Goal: Information Seeking & Learning: Get advice/opinions

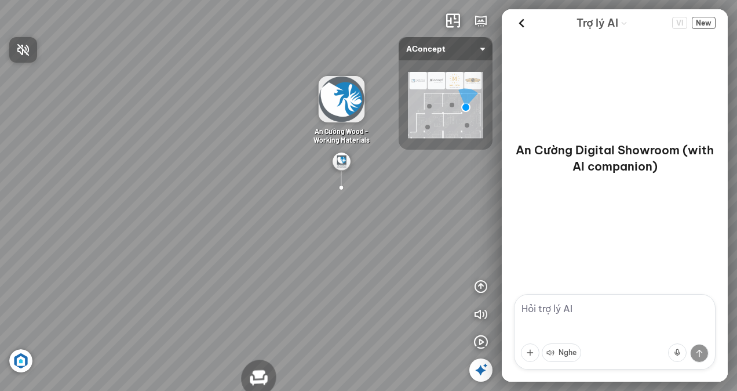
drag, startPoint x: 319, startPoint y: 185, endPoint x: 433, endPoint y: 218, distance: 119.4
click at [433, 218] on div at bounding box center [368, 195] width 737 height 391
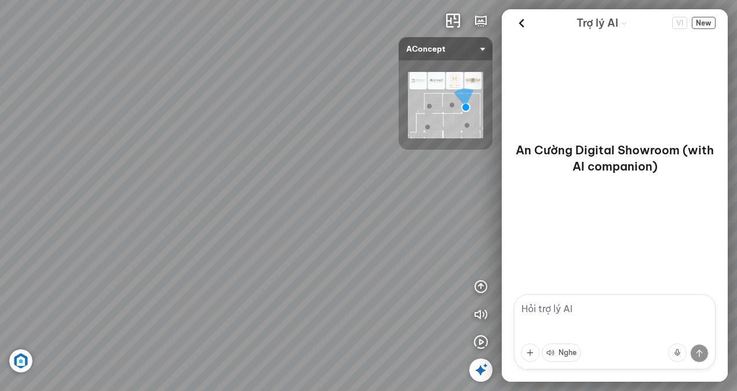
drag, startPoint x: 166, startPoint y: 200, endPoint x: 336, endPoint y: 120, distance: 187.9
click at [336, 120] on div "Đèn [PERSON_NAME] 5.300.000 VND Giường ngủ Palima 19.000.000 VND Ghế thư giãn N…" at bounding box center [368, 195] width 737 height 391
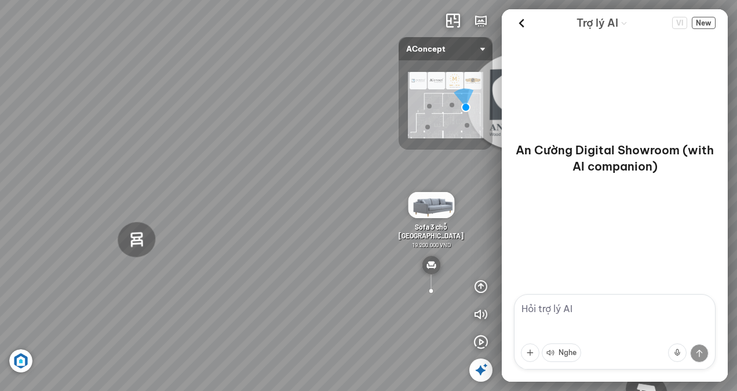
click at [316, 116] on div "Đèn [PERSON_NAME] 5.300.000 VND Giường ngủ Palima 19.000.000 VND Ghế thư giãn N…" at bounding box center [368, 195] width 737 height 391
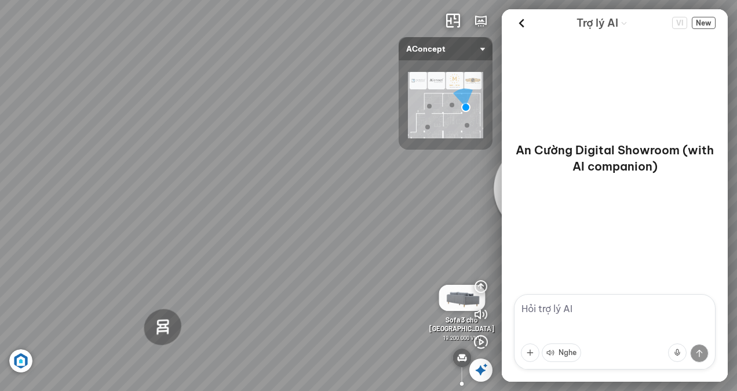
click at [349, 203] on div "Đèn [PERSON_NAME] 5.300.000 VND Giường ngủ Palima 19.000.000 VND Ghế thư giãn N…" at bounding box center [368, 195] width 737 height 391
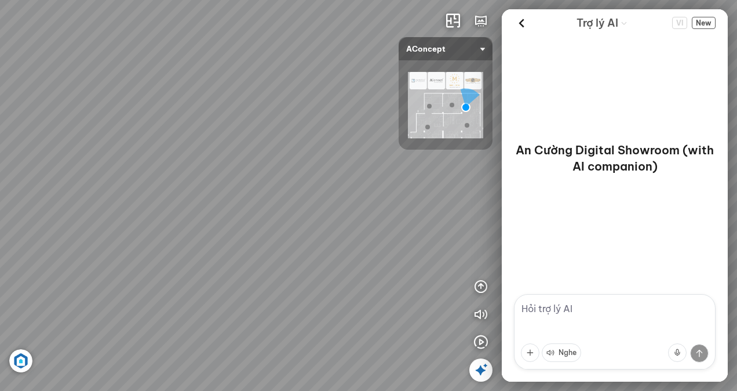
drag, startPoint x: 405, startPoint y: 272, endPoint x: 334, endPoint y: 166, distance: 127.8
click at [334, 166] on div "Đèn [PERSON_NAME] 5.300.000 VND Giường ngủ Palima 19.000.000 VND Ghế thư giãn N…" at bounding box center [368, 195] width 737 height 391
drag, startPoint x: 192, startPoint y: 238, endPoint x: 414, endPoint y: 225, distance: 222.3
click at [414, 225] on div "Đèn [PERSON_NAME] 5.300.000 VND Giường ngủ Palima 19.000.000 VND Ghế thư giãn N…" at bounding box center [368, 195] width 737 height 391
drag, startPoint x: 291, startPoint y: 252, endPoint x: 453, endPoint y: 222, distance: 165.0
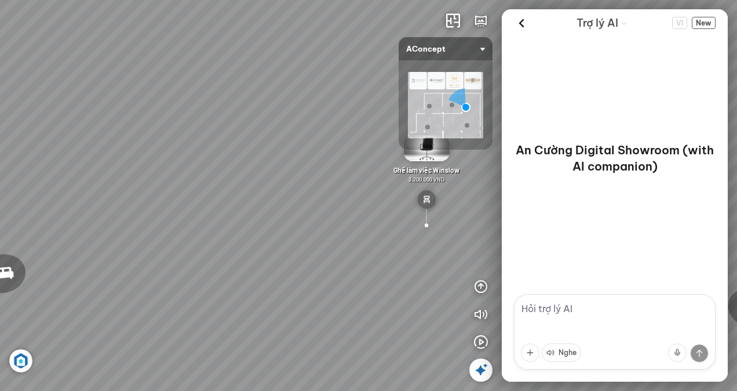
click at [453, 222] on div "Đèn [PERSON_NAME] 5.300.000 VND Giường ngủ Palima 19.000.000 VND Ghế thư giãn N…" at bounding box center [368, 195] width 737 height 391
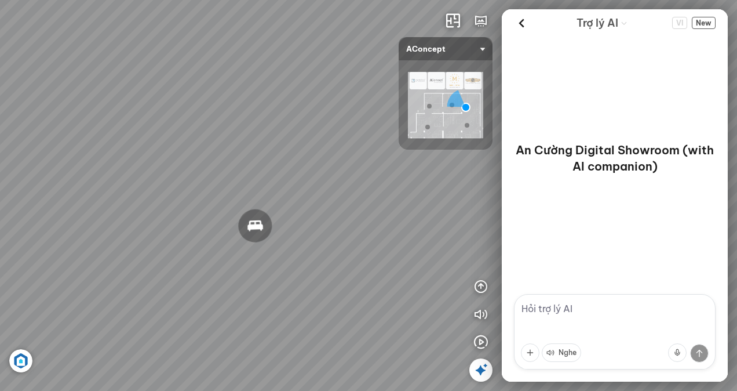
drag, startPoint x: 370, startPoint y: 218, endPoint x: 481, endPoint y: 217, distance: 111.3
click at [481, 217] on div "Đèn [PERSON_NAME] 5.300.000 VND Giường ngủ Palima 19.000.000 VND Ghế thư giãn N…" at bounding box center [368, 195] width 737 height 391
drag, startPoint x: 363, startPoint y: 245, endPoint x: 522, endPoint y: 268, distance: 161.0
click at [522, 268] on div "Đèn [PERSON_NAME] 5.300.000 VND Giường ngủ Palima 19.000.000 VND Ghế thư giãn N…" at bounding box center [368, 195] width 737 height 391
drag, startPoint x: 207, startPoint y: 311, endPoint x: 375, endPoint y: 256, distance: 176.3
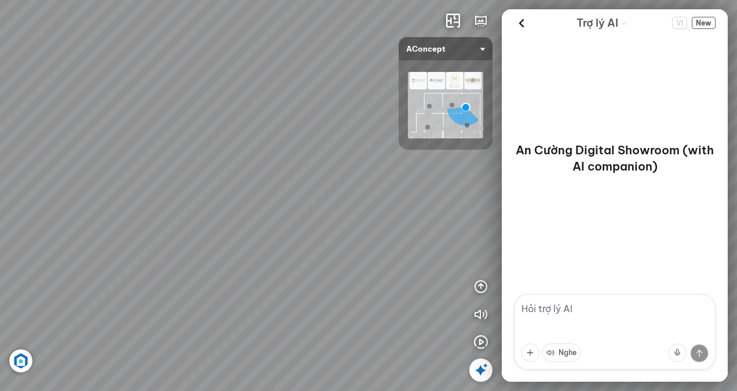
click at [375, 256] on div "Đèn [PERSON_NAME] 5.300.000 VND Giường ngủ Palima 19.000.000 VND Ghế thư giãn N…" at bounding box center [368, 195] width 737 height 391
click at [316, 216] on div "Đèn [PERSON_NAME] 5.300.000 VND Giường ngủ Palima 19.000.000 VND Ghế thư giãn N…" at bounding box center [368, 195] width 737 height 391
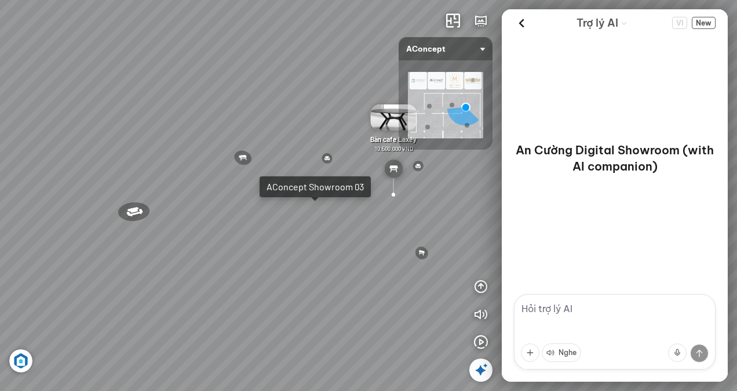
click at [316, 216] on div "Đèn [PERSON_NAME] 5.300.000 VND Giường ngủ Palima 19.000.000 VND Ghế thư giãn N…" at bounding box center [368, 195] width 737 height 391
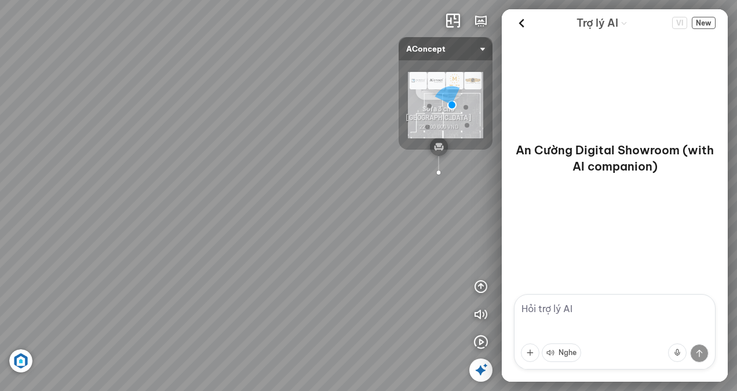
drag, startPoint x: 161, startPoint y: 235, endPoint x: 336, endPoint y: 246, distance: 174.8
click at [336, 246] on div "[PERSON_NAME] làm việc [PERSON_NAME] 7.300.000 VND Gối Tựa Lưng Họa Tiết Hoa Hồ…" at bounding box center [368, 195] width 737 height 391
drag, startPoint x: 301, startPoint y: 239, endPoint x: 281, endPoint y: 285, distance: 49.5
click at [281, 285] on div "[PERSON_NAME] làm việc [PERSON_NAME] 7.300.000 VND Gối Tựa Lưng Họa Tiết Hoa Hồ…" at bounding box center [368, 195] width 737 height 391
drag, startPoint x: 281, startPoint y: 285, endPoint x: 0, endPoint y: 206, distance: 291.9
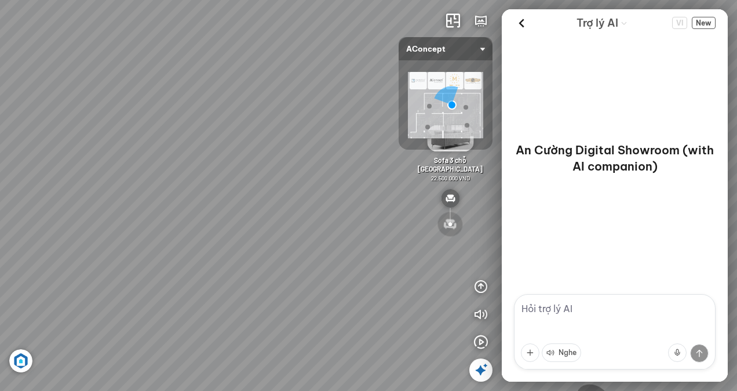
click at [0, 206] on html "[PERSON_NAME] làm việc [PERSON_NAME] 7.300.000 VND Gối Tựa Lưng Họa Tiết Hoa Hồ…" at bounding box center [368, 195] width 737 height 391
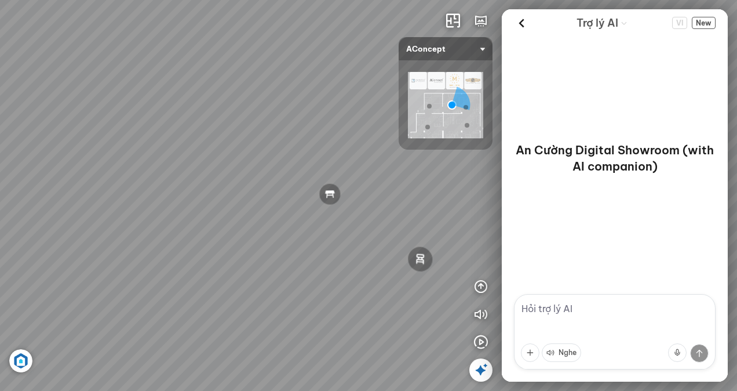
drag, startPoint x: 135, startPoint y: 141, endPoint x: 0, endPoint y: 257, distance: 177.9
click at [0, 257] on html "[PERSON_NAME] làm việc [PERSON_NAME] 7.300.000 VND Gối Tựa Lưng Họa Tiết Hoa Hồ…" at bounding box center [368, 195] width 737 height 391
drag, startPoint x: 251, startPoint y: 230, endPoint x: 24, endPoint y: 213, distance: 227.8
click at [24, 213] on div "[PERSON_NAME] làm việc [PERSON_NAME] 7.300.000 VND Gối Tựa Lưng Họa Tiết Hoa Hồ…" at bounding box center [368, 195] width 737 height 391
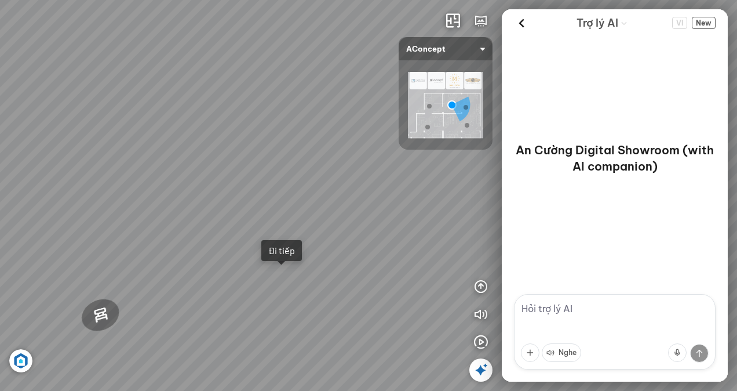
drag, startPoint x: 224, startPoint y: 191, endPoint x: 0, endPoint y: 262, distance: 234.6
click at [0, 257] on html "[PERSON_NAME] làm việc [PERSON_NAME] 7.300.000 VND Gối Tựa Lưng Họa Tiết Hoa Hồ…" at bounding box center [368, 195] width 737 height 391
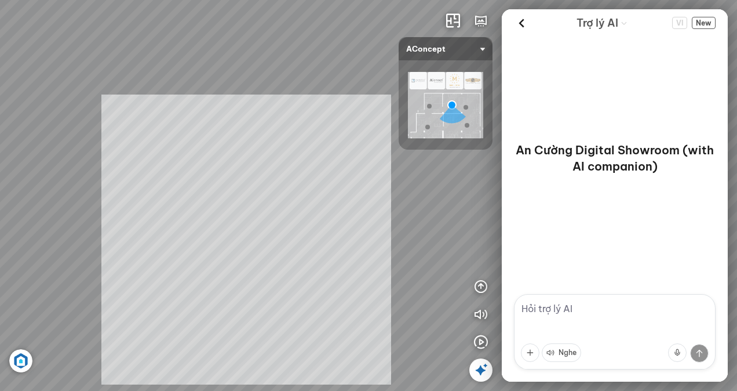
click at [231, 145] on div "[PERSON_NAME] làm việc [PERSON_NAME] 7.300.000 VND Gối Tựa Lưng Họa Tiết Hoa Hồ…" at bounding box center [368, 195] width 737 height 391
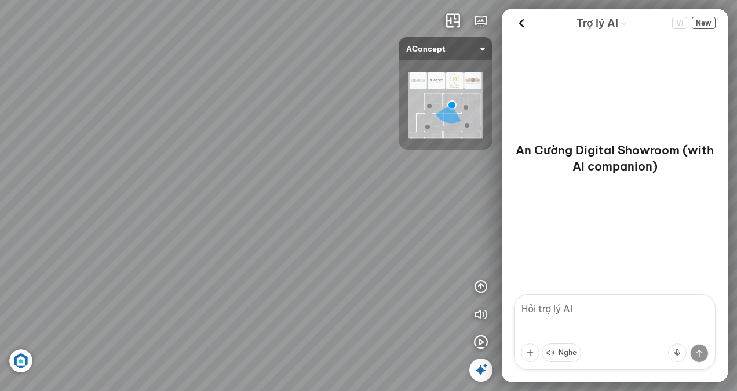
drag, startPoint x: 216, startPoint y: 156, endPoint x: 34, endPoint y: 157, distance: 182.5
click at [34, 157] on div "[PERSON_NAME] làm việc [PERSON_NAME] 7.300.000 VND Gối Tựa Lưng Họa Tiết Hoa Hồ…" at bounding box center [368, 195] width 737 height 391
click at [527, 24] on icon at bounding box center [521, 22] width 17 height 17
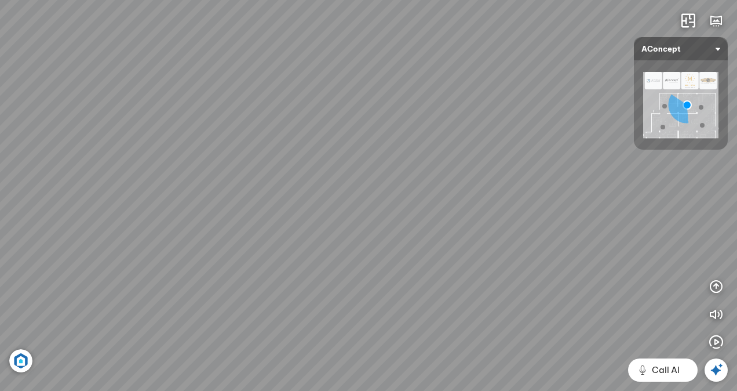
drag, startPoint x: 440, startPoint y: 208, endPoint x: 313, endPoint y: 31, distance: 218.1
click at [313, 31] on div "[PERSON_NAME] làm việc [PERSON_NAME] 7.300.000 VND Gối Tựa Lưng Họa Tiết Hoa Hồ…" at bounding box center [368, 195] width 737 height 391
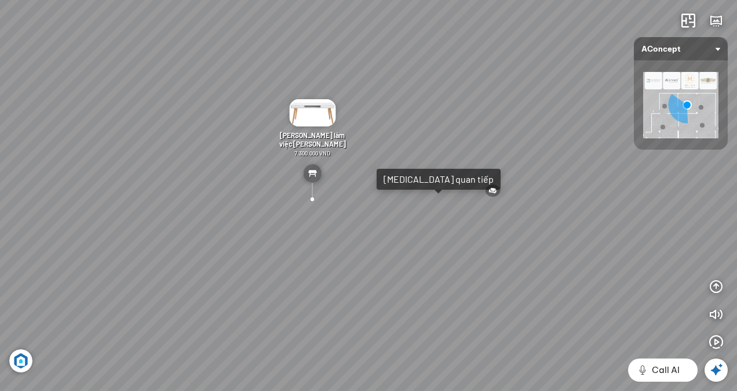
drag, startPoint x: 338, startPoint y: 116, endPoint x: 178, endPoint y: 130, distance: 160.5
click at [178, 130] on div "[PERSON_NAME] làm việc [PERSON_NAME] 7.300.000 VND Gối Tựa Lưng Họa Tiết Hoa Hồ…" at bounding box center [368, 195] width 737 height 391
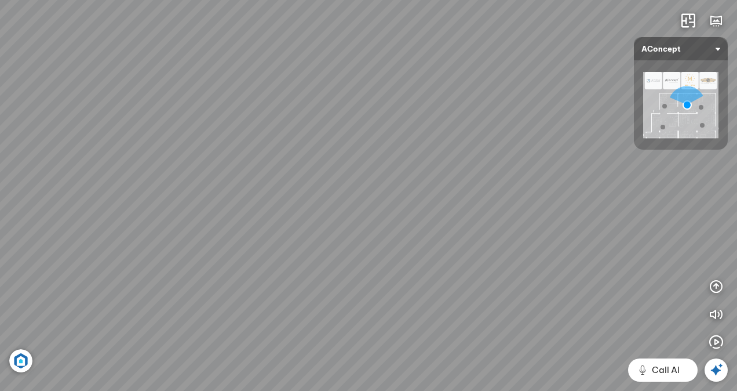
drag, startPoint x: 413, startPoint y: 262, endPoint x: 50, endPoint y: 181, distance: 372.3
click at [50, 181] on div "[PERSON_NAME] làm việc [PERSON_NAME] 7.300.000 VND Gối Tựa Lưng Họa Tiết Hoa Hồ…" at bounding box center [368, 195] width 737 height 391
drag, startPoint x: 457, startPoint y: 146, endPoint x: 341, endPoint y: 221, distance: 138.4
click at [341, 221] on div "[PERSON_NAME] làm việc [PERSON_NAME] 7.300.000 VND Gối Tựa Lưng Họa Tiết Hoa Hồ…" at bounding box center [368, 195] width 737 height 391
drag, startPoint x: 566, startPoint y: 125, endPoint x: 493, endPoint y: 157, distance: 79.4
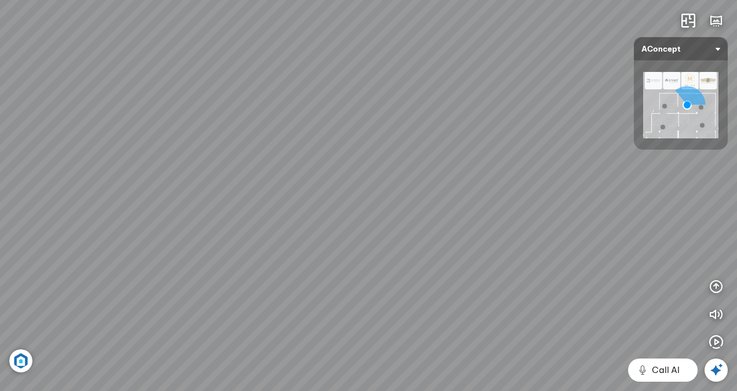
click at [537, 144] on div "[PERSON_NAME] làm việc [PERSON_NAME] 7.300.000 VND Gối Tựa Lưng Họa Tiết Hoa Hồ…" at bounding box center [368, 195] width 737 height 391
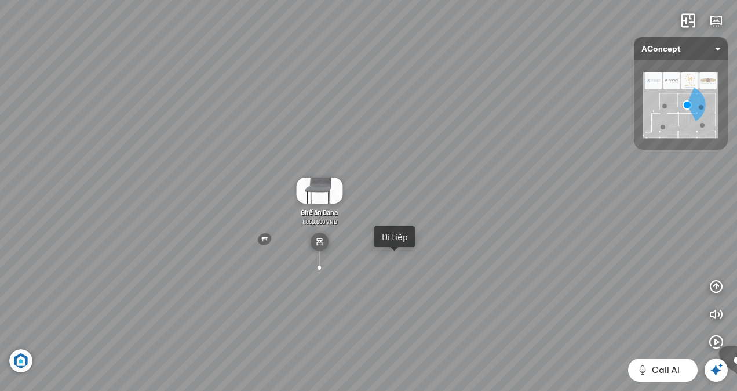
drag, startPoint x: 135, startPoint y: 248, endPoint x: 486, endPoint y: 241, distance: 350.7
click at [486, 241] on div "[PERSON_NAME] làm việc [PERSON_NAME] 7.300.000 VND Gối Tựa Lưng Họa Tiết Hoa Hồ…" at bounding box center [368, 195] width 737 height 391
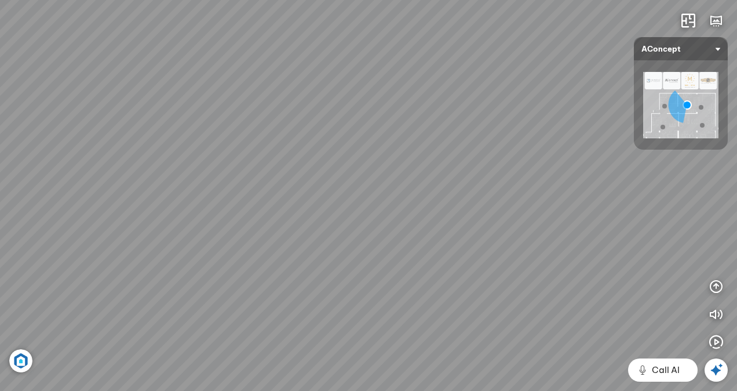
drag, startPoint x: 260, startPoint y: 279, endPoint x: 217, endPoint y: 255, distance: 49.3
click at [217, 255] on div "[PERSON_NAME] làm việc [PERSON_NAME] 7.300.000 VND Gối Tựa Lưng Họa Tiết Hoa Hồ…" at bounding box center [368, 195] width 737 height 391
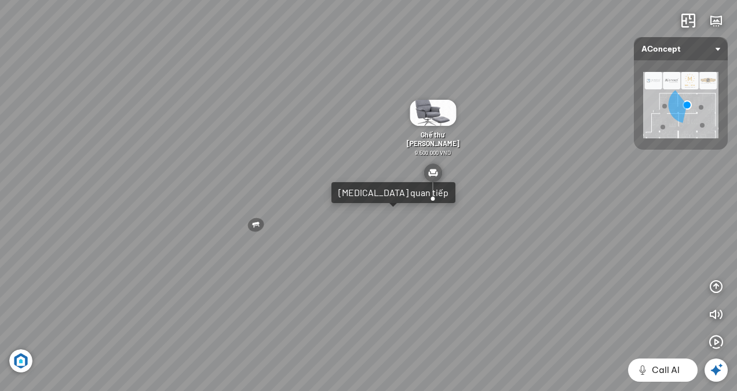
click at [374, 220] on div "[PERSON_NAME] làm việc [PERSON_NAME] 7.300.000 VND Gối Tựa Lưng Họa Tiết Hoa Hồ…" at bounding box center [368, 195] width 737 height 391
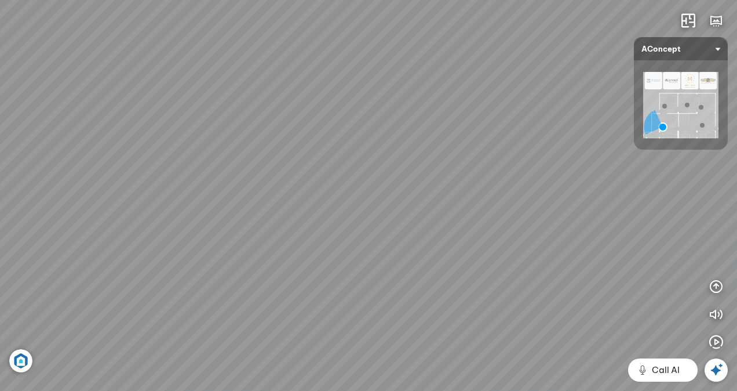
drag, startPoint x: 203, startPoint y: 310, endPoint x: 238, endPoint y: 280, distance: 46.1
click at [238, 280] on div "Sofa 2 chỗ Biloxi 15.000.000 VND Sofa góc trái Perth 38.500.000 VND [GEOGRAPHIC…" at bounding box center [368, 195] width 737 height 391
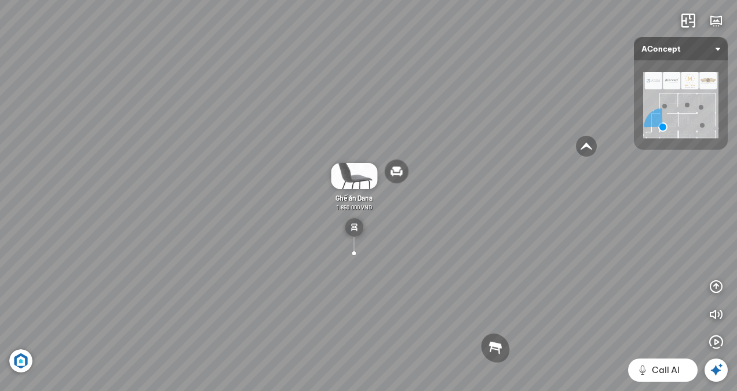
click at [391, 175] on div at bounding box center [396, 170] width 25 height 25
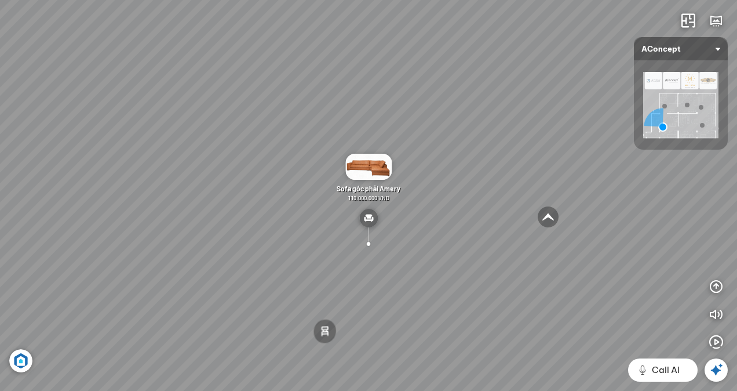
click at [372, 173] on img at bounding box center [368, 167] width 46 height 26
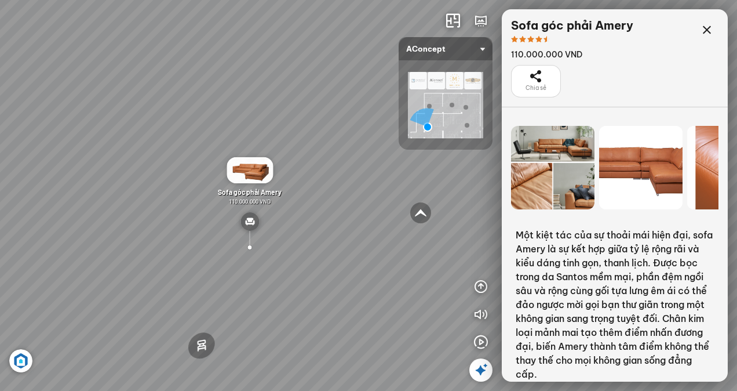
click at [380, 200] on div "Sofa 2 chỗ Biloxi 15.000.000 VND Sofa góc trái Perth 38.500.000 VND [GEOGRAPHIC…" at bounding box center [368, 195] width 737 height 391
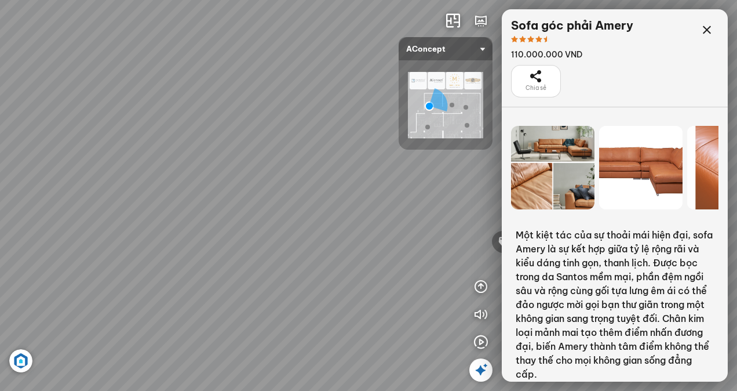
click at [468, 123] on div at bounding box center [467, 125] width 5 height 5
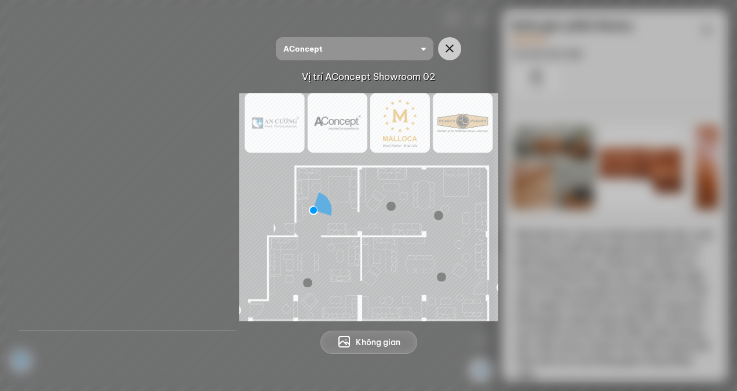
drag, startPoint x: 326, startPoint y: 198, endPoint x: 348, endPoint y: 232, distance: 41.0
click at [348, 232] on img at bounding box center [368, 207] width 259 height 228
click at [387, 206] on div at bounding box center [391, 205] width 9 height 9
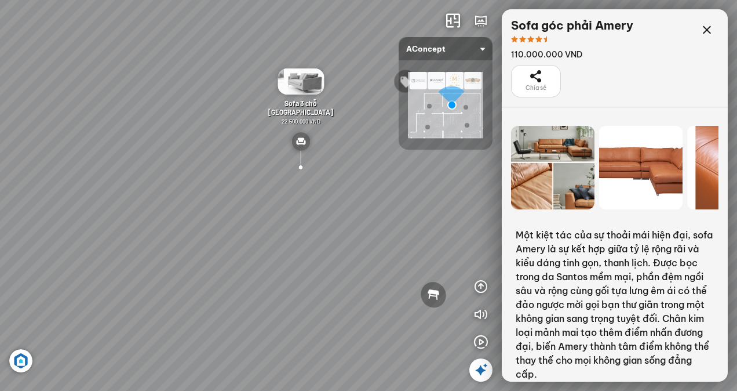
click at [466, 123] on div at bounding box center [467, 125] width 5 height 5
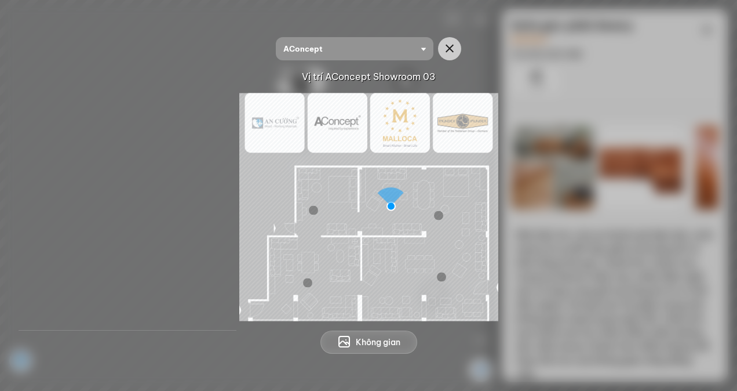
click at [443, 283] on img at bounding box center [368, 207] width 259 height 228
click at [443, 274] on div at bounding box center [441, 276] width 9 height 9
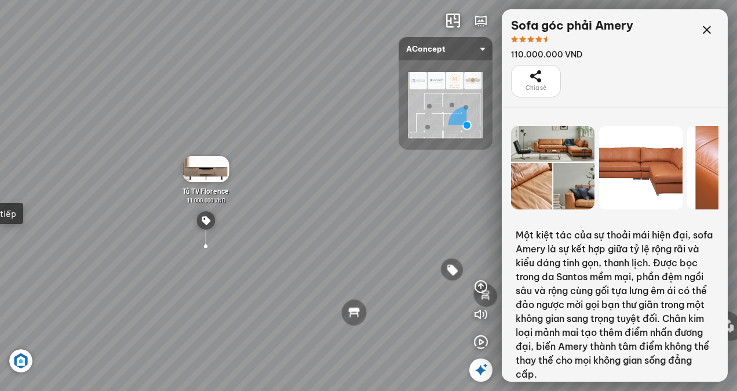
click at [428, 123] on img at bounding box center [445, 105] width 75 height 66
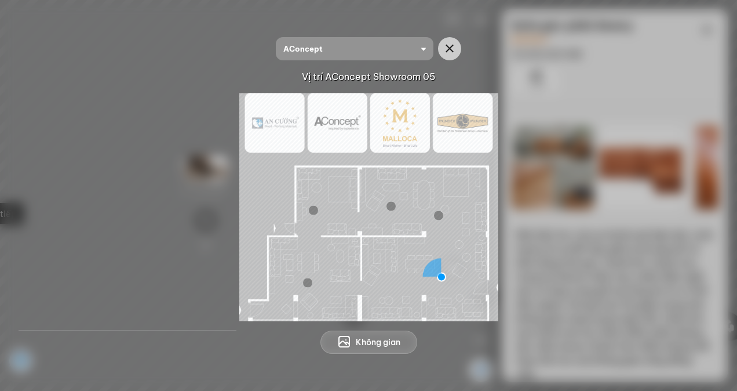
click at [305, 279] on div at bounding box center [307, 282] width 9 height 9
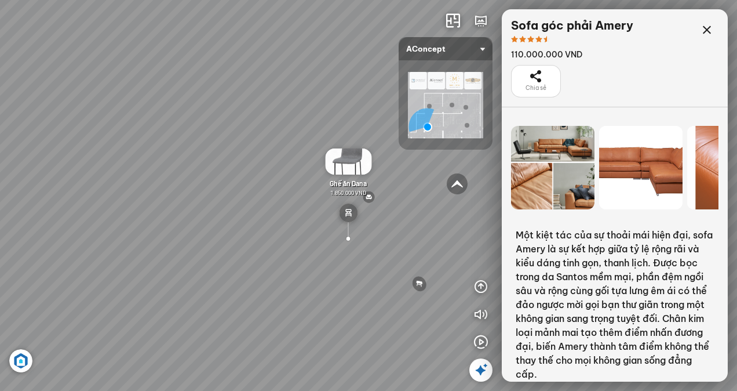
drag, startPoint x: 277, startPoint y: 258, endPoint x: 0, endPoint y: 162, distance: 293.0
click at [0, 162] on html "Sofa góc phải Amery 110.000.000 VND Sofa 2 chỗ Biloxi 15.000.000 VND Sofa góc t…" at bounding box center [368, 195] width 737 height 391
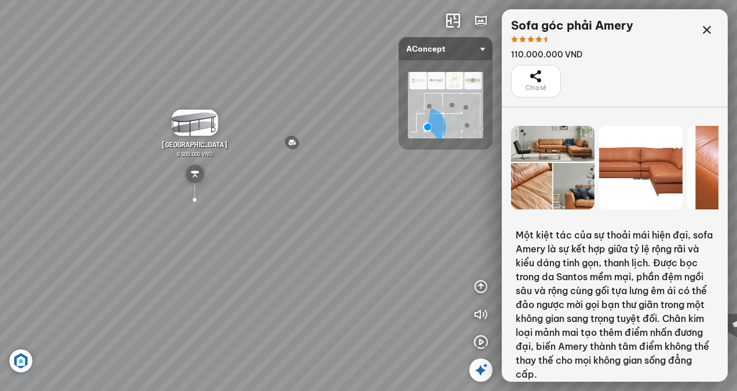
drag, startPoint x: 159, startPoint y: 123, endPoint x: 79, endPoint y: 200, distance: 111.5
click at [79, 200] on div "Sofa góc phải Amery 110.000.000 VND Sofa 2 chỗ Biloxi 15.000.000 VND Sofa góc t…" at bounding box center [368, 195] width 737 height 391
click at [703, 33] on icon at bounding box center [707, 30] width 14 height 14
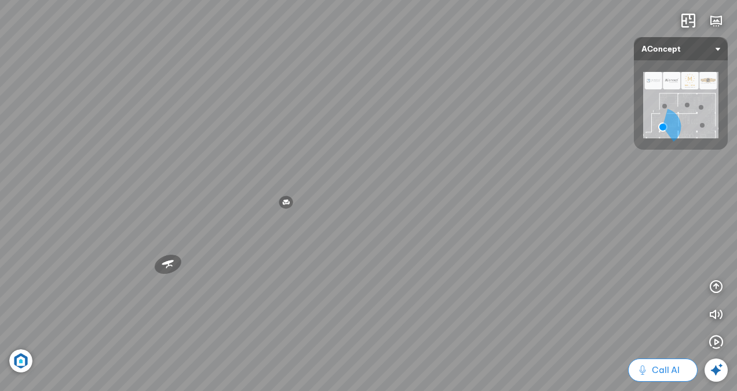
click at [657, 367] on span "Call AI" at bounding box center [666, 370] width 28 height 14
click at [716, 373] on icon at bounding box center [716, 370] width 14 height 14
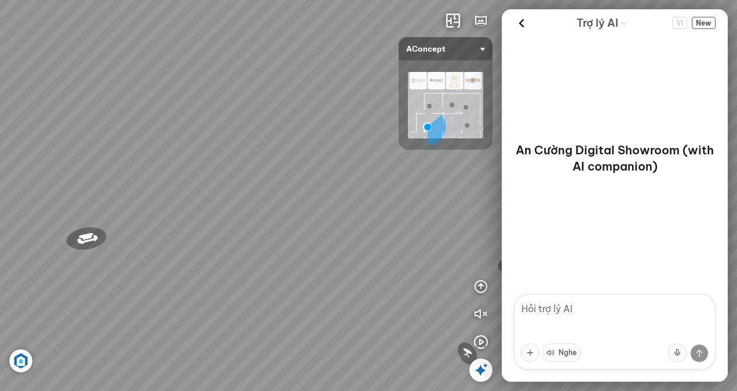
click at [604, 315] on textarea at bounding box center [615, 331] width 202 height 75
click at [604, 315] on textarea "cần" at bounding box center [615, 331] width 202 height 75
click at [556, 318] on textarea "cần" at bounding box center [615, 331] width 202 height 75
click at [560, 318] on textarea "cần" at bounding box center [615, 331] width 202 height 75
type textarea "cần bàn ăn"
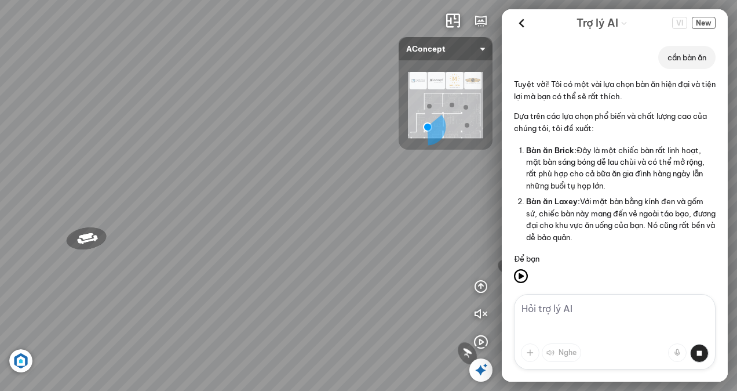
scroll to position [12, 0]
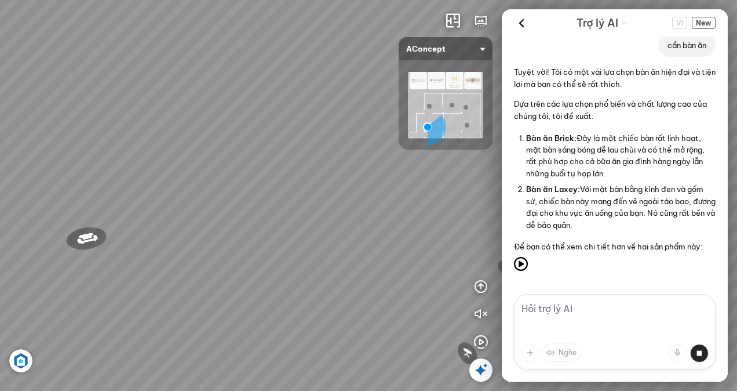
click at [555, 134] on span "Bàn ăn Brick:" at bounding box center [551, 137] width 50 height 9
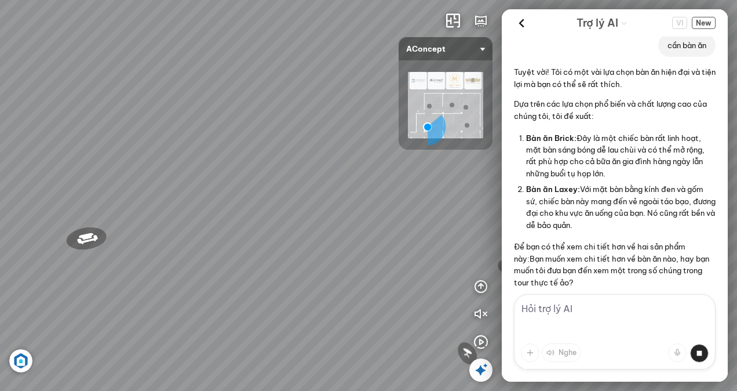
scroll to position [194, 0]
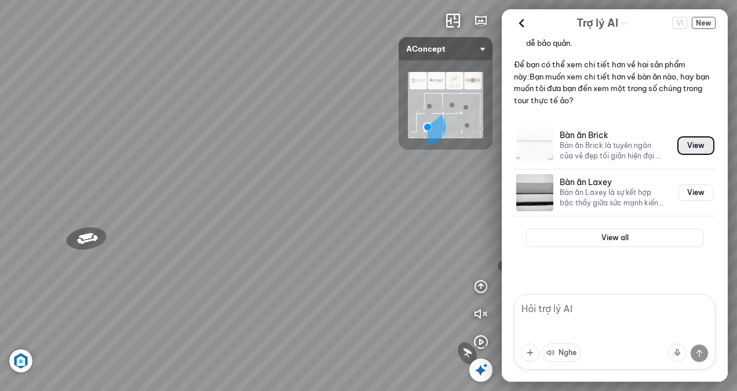
click at [679, 145] on button "View" at bounding box center [696, 145] width 35 height 16
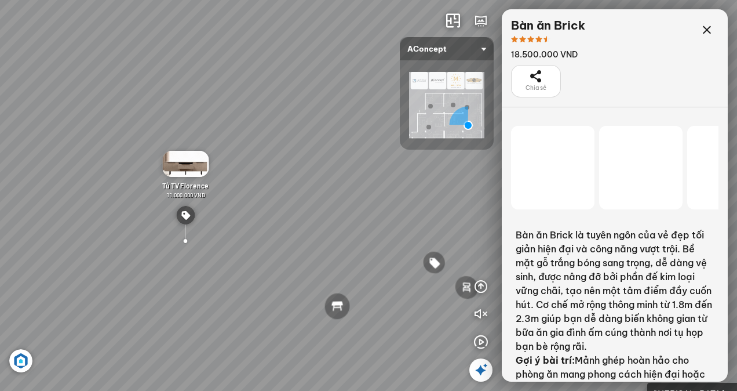
scroll to position [3330, 0]
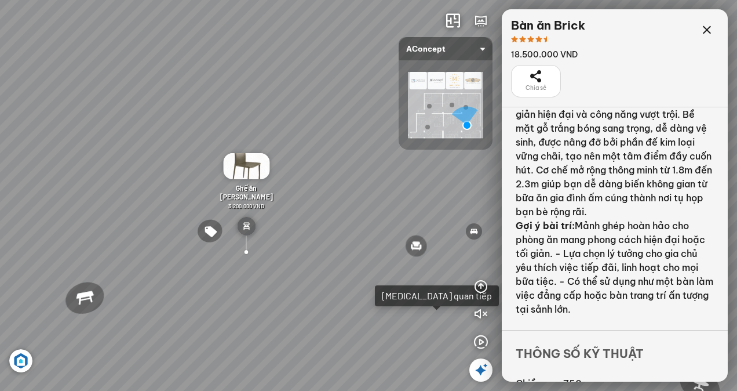
scroll to position [213, 0]
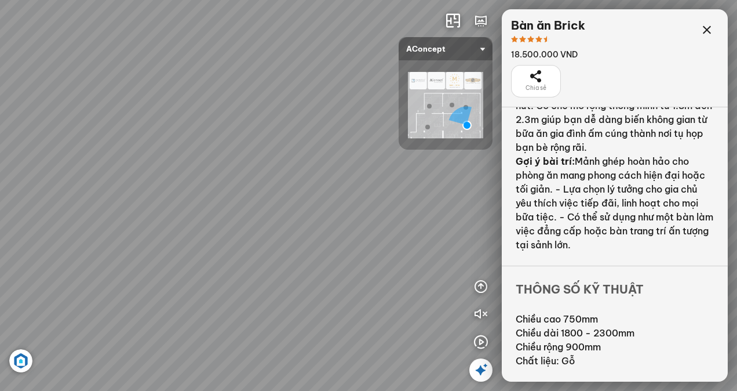
drag, startPoint x: 229, startPoint y: 342, endPoint x: 362, endPoint y: 225, distance: 176.9
click at [362, 225] on div "Ghế ăn Andrew 3.200.000 VND Ghế ăn Wilma 1.800.000 VND Sofa 3 chỗ [PERSON_NAME]…" at bounding box center [368, 195] width 737 height 391
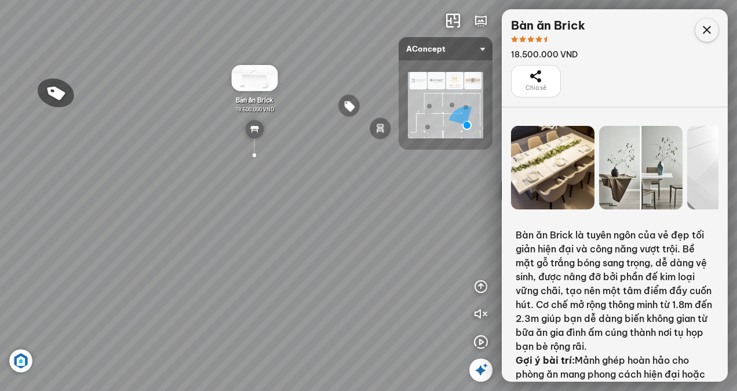
click at [697, 32] on div at bounding box center [706, 30] width 23 height 23
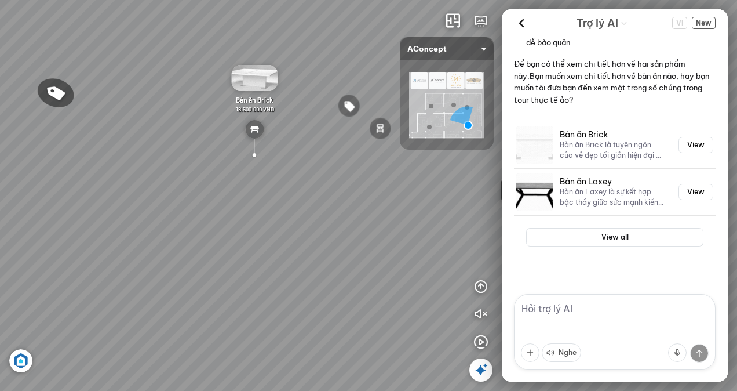
scroll to position [194, 0]
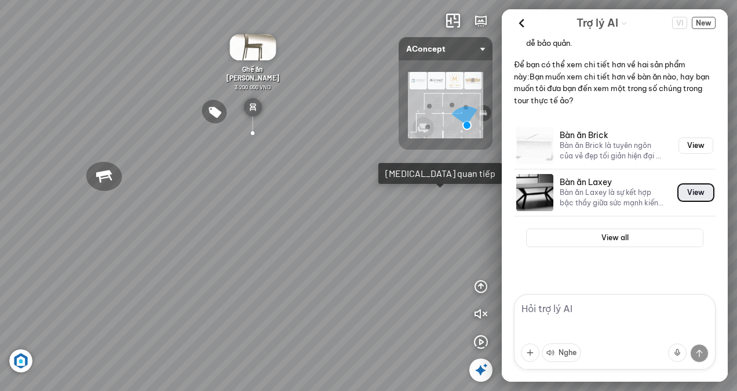
click at [687, 192] on button "View" at bounding box center [696, 192] width 35 height 16
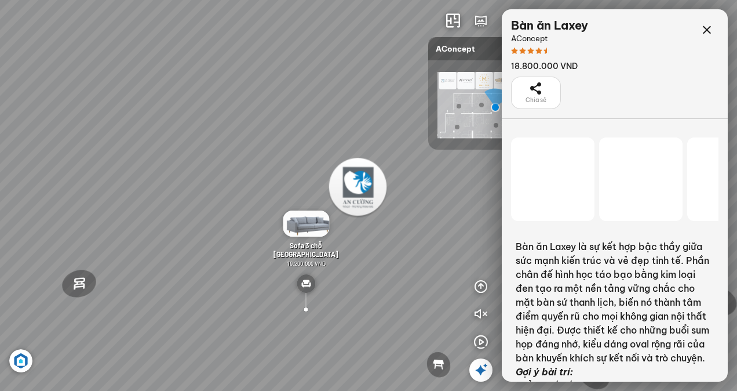
scroll to position [3330, 0]
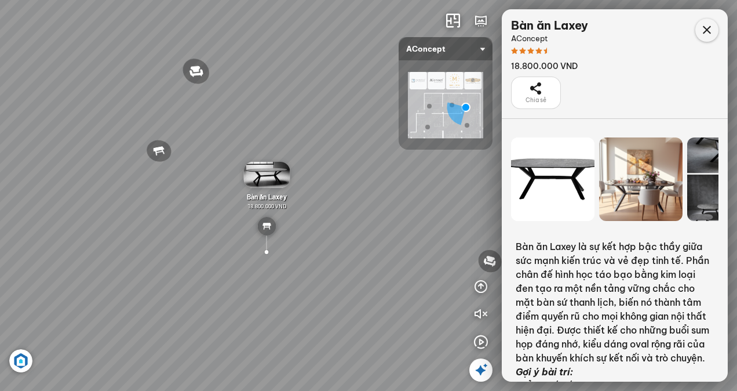
click at [710, 27] on icon at bounding box center [707, 30] width 14 height 14
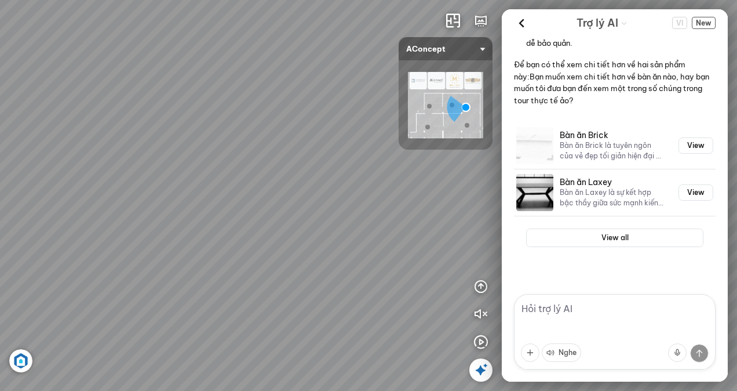
drag, startPoint x: 412, startPoint y: 258, endPoint x: 394, endPoint y: 286, distance: 33.6
click at [394, 286] on div "Đèn [PERSON_NAME] 5.300.000 VND Giường ngủ Palima 19.000.000 VND Ghế thư giãn N…" at bounding box center [368, 195] width 737 height 391
drag, startPoint x: 226, startPoint y: 327, endPoint x: 203, endPoint y: 378, distance: 56.0
click at [203, 378] on div "Đèn [PERSON_NAME] 5.300.000 VND Giường ngủ Palima 19.000.000 VND Ghế thư giãn N…" at bounding box center [368, 195] width 737 height 391
drag, startPoint x: 358, startPoint y: 333, endPoint x: 63, endPoint y: 249, distance: 306.7
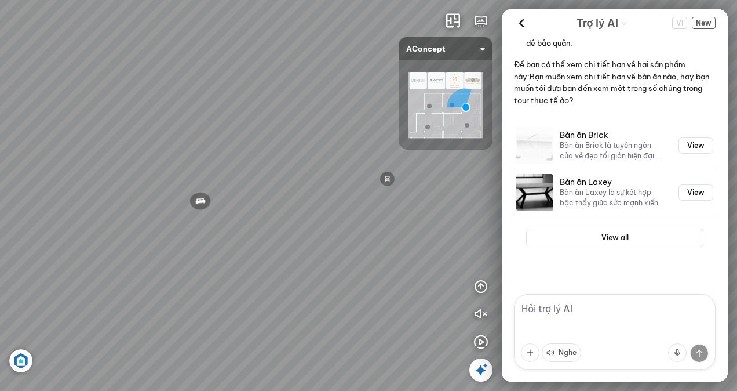
click at [63, 249] on div "Đèn [PERSON_NAME] 5.300.000 VND Giường ngủ Palima 19.000.000 VND Ghế thư giãn N…" at bounding box center [368, 195] width 737 height 391
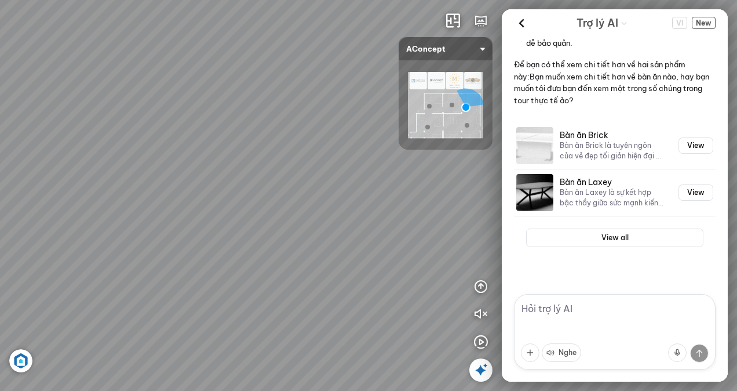
drag, startPoint x: 297, startPoint y: 239, endPoint x: 3, endPoint y: 266, distance: 295.0
click at [3, 266] on div "Đèn [PERSON_NAME] 5.300.000 VND Giường ngủ Palima 19.000.000 VND Ghế thư giãn N…" at bounding box center [368, 195] width 737 height 391
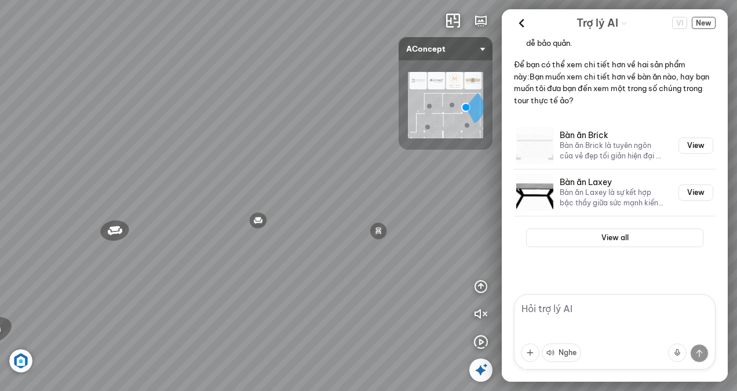
drag, startPoint x: 312, startPoint y: 243, endPoint x: 83, endPoint y: 249, distance: 229.5
click at [83, 249] on div "Đèn [PERSON_NAME] 5.300.000 VND Giường ngủ Palima 19.000.000 VND Ghế thư giãn N…" at bounding box center [368, 195] width 737 height 391
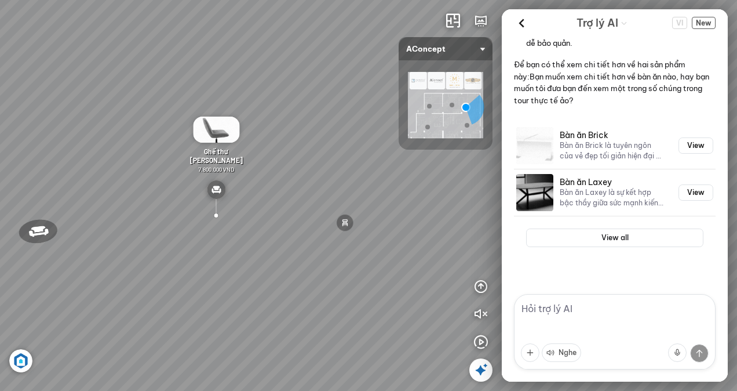
click at [233, 272] on div "Đèn [PERSON_NAME] 5.300.000 VND Giường ngủ Palima 19.000.000 VND Ghế thư giãn N…" at bounding box center [368, 195] width 737 height 391
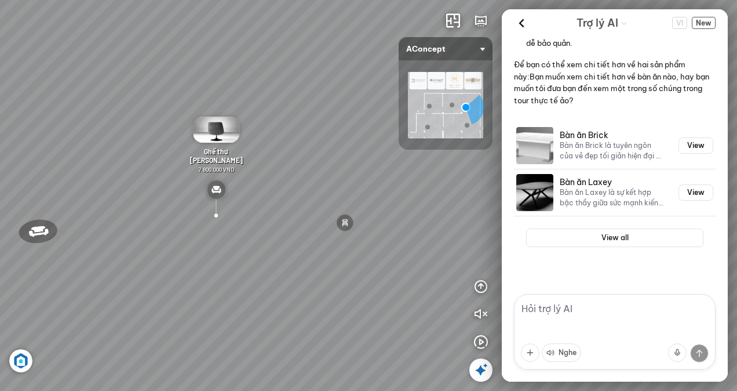
click at [233, 272] on div "Đèn [PERSON_NAME] 5.300.000 VND Giường ngủ Palima 19.000.000 VND Ghế thư giãn N…" at bounding box center [368, 195] width 737 height 391
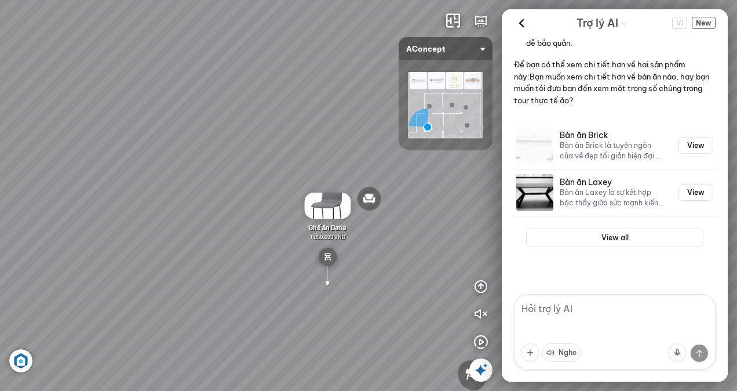
click at [451, 78] on img at bounding box center [445, 105] width 75 height 66
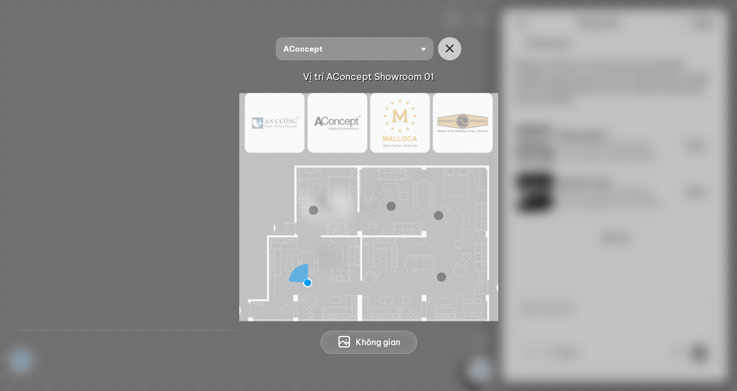
click at [359, 343] on span "Không gian" at bounding box center [378, 342] width 45 height 12
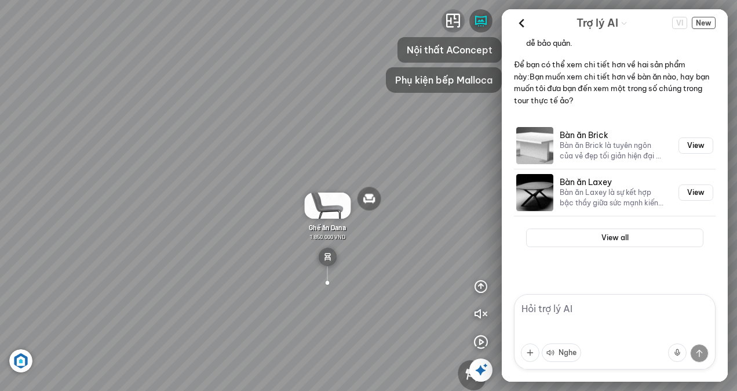
click at [453, 25] on icon "button" at bounding box center [453, 21] width 14 height 14
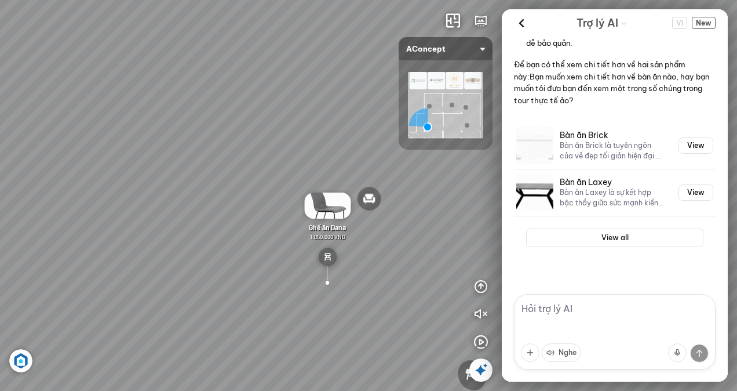
click at [431, 103] on img at bounding box center [445, 105] width 75 height 66
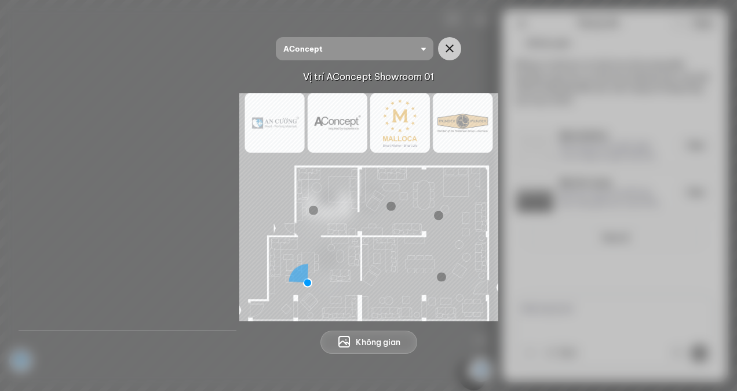
click at [495, 286] on img at bounding box center [368, 207] width 259 height 228
click at [391, 202] on div at bounding box center [391, 205] width 9 height 9
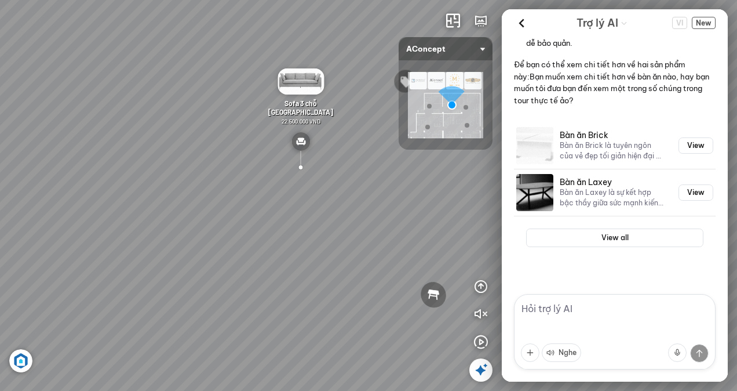
click at [431, 105] on div at bounding box center [429, 106] width 5 height 5
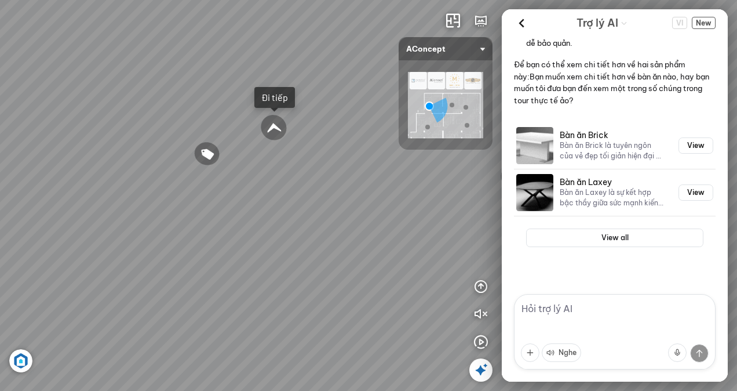
drag, startPoint x: 414, startPoint y: 260, endPoint x: 103, endPoint y: 174, distance: 322.4
click at [103, 174] on div "Tủ đầu giường Florence 3.000.000 VND Bàn Cafe Cadiz 5.500.000 VND Sofa 3 chỗ Su…" at bounding box center [368, 195] width 737 height 391
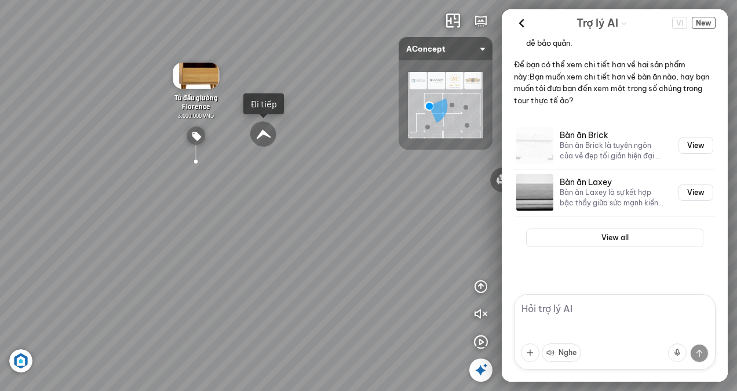
drag, startPoint x: 191, startPoint y: 124, endPoint x: 105, endPoint y: 270, distance: 169.4
click at [105, 270] on div "Tủ đầu giường Florence 3.000.000 VND Bàn Cafe Cadiz 5.500.000 VND Sofa 3 chỗ Su…" at bounding box center [368, 195] width 737 height 391
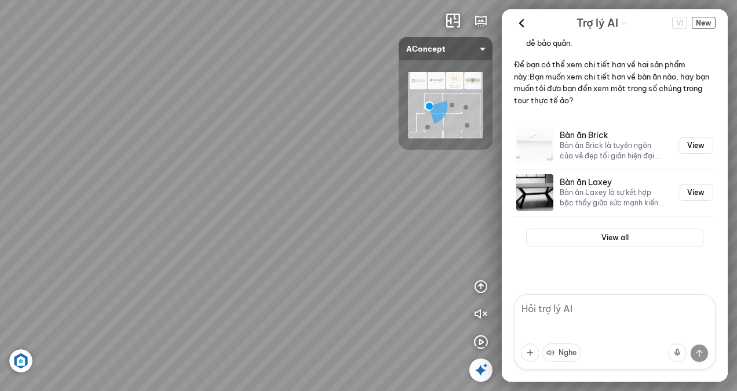
drag, startPoint x: 279, startPoint y: 218, endPoint x: 186, endPoint y: 344, distance: 156.6
click at [186, 344] on div "Tủ đầu giường Florence 3.000.000 VND Bàn Cafe Cadiz 5.500.000 VND Sofa 3 chỗ Su…" at bounding box center [368, 195] width 737 height 391
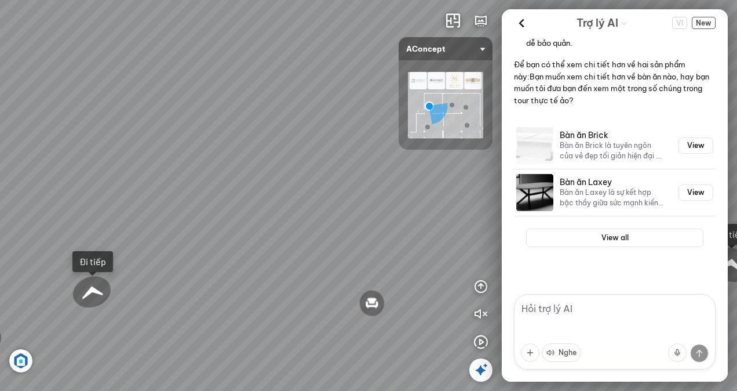
drag, startPoint x: 273, startPoint y: 285, endPoint x: 34, endPoint y: 297, distance: 239.7
click at [34, 297] on div "Tủ đầu giường Florence 3.000.000 VND Bàn Cafe Cadiz 5.500.000 VND Sofa 3 chỗ Su…" at bounding box center [368, 195] width 737 height 391
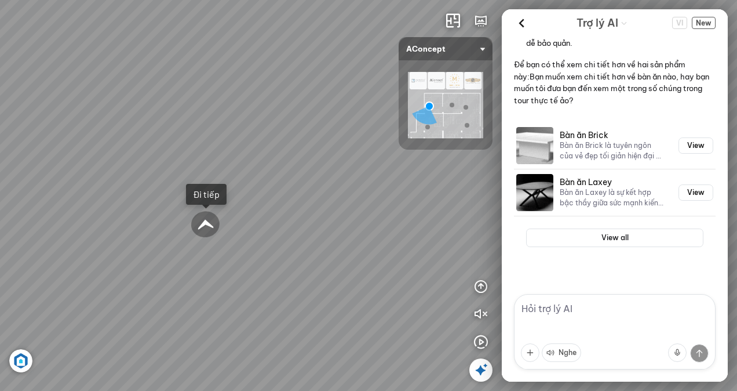
drag, startPoint x: 254, startPoint y: 278, endPoint x: 68, endPoint y: 214, distance: 196.4
click at [68, 214] on div "Tủ đầu giường Florence 3.000.000 VND Bàn Cafe Cadiz 5.500.000 VND Sofa 3 chỗ Su…" at bounding box center [368, 195] width 737 height 391
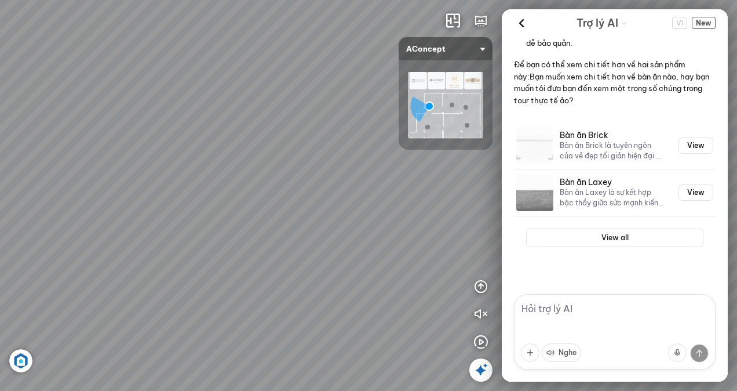
drag, startPoint x: 186, startPoint y: 199, endPoint x: 70, endPoint y: 308, distance: 159.1
click at [70, 308] on div "Tủ đầu giường Florence 3.000.000 VND Bàn Cafe Cadiz 5.500.000 VND Sofa 3 chỗ Su…" at bounding box center [368, 195] width 737 height 391
drag, startPoint x: 237, startPoint y: 253, endPoint x: 31, endPoint y: 202, distance: 211.9
click at [31, 202] on div "Tủ đầu giường Florence 3.000.000 VND Bàn Cafe Cadiz 5.500.000 VND Sofa 3 chỗ Su…" at bounding box center [368, 195] width 737 height 391
drag, startPoint x: 132, startPoint y: 200, endPoint x: 610, endPoint y: 180, distance: 479.1
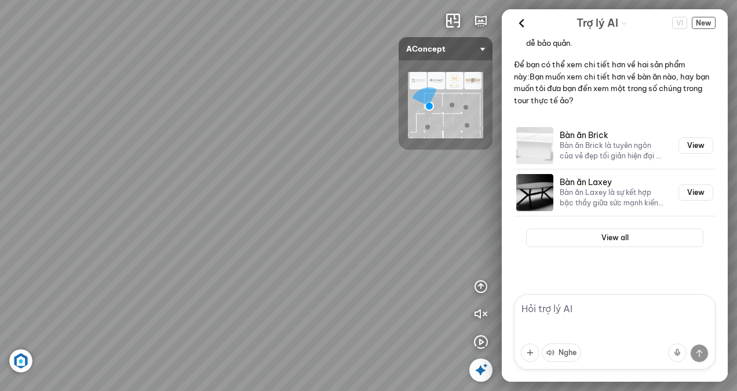
click at [610, 180] on div "Tủ đầu giường Florence 3.000.000 VND Bàn Cafe Cadiz 5.500.000 VND Sofa 3 chỗ Su…" at bounding box center [368, 195] width 737 height 391
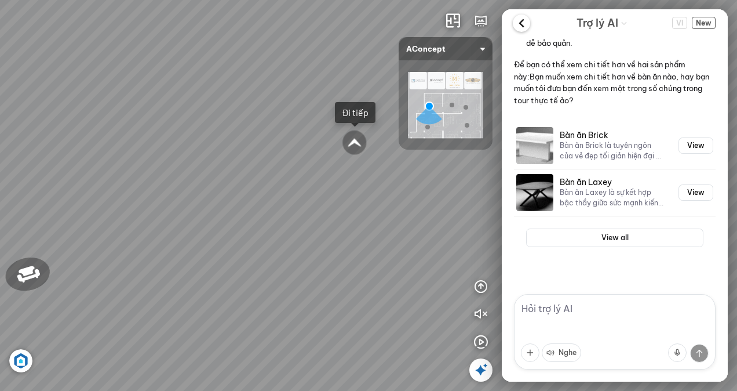
click at [520, 20] on icon at bounding box center [521, 22] width 17 height 17
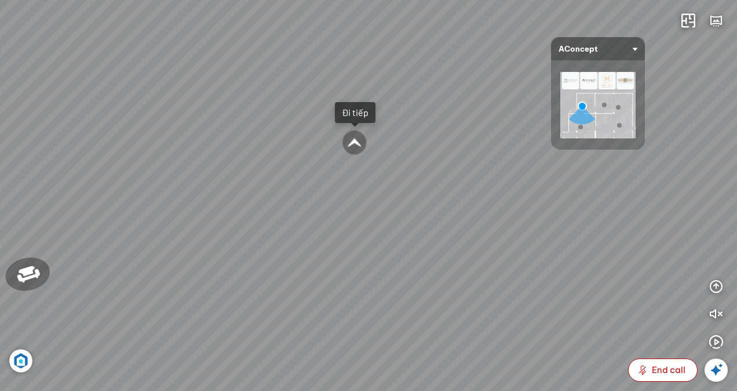
scroll to position [3330, 0]
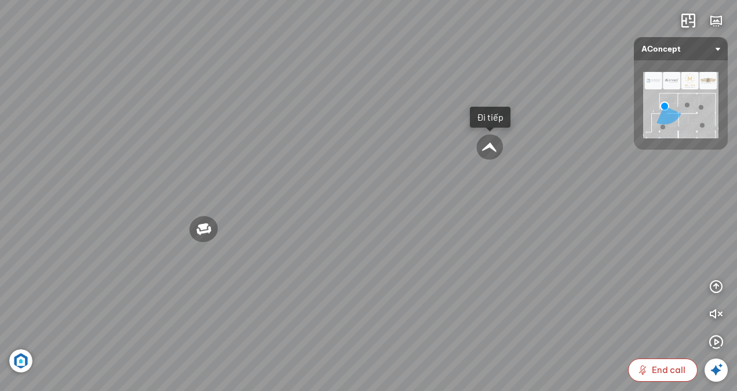
click at [649, 367] on button "End call" at bounding box center [663, 369] width 70 height 23
click at [709, 371] on icon at bounding box center [716, 370] width 14 height 14
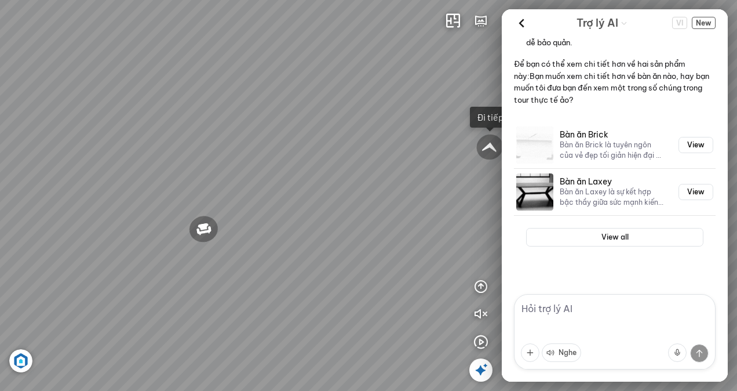
scroll to position [194, 0]
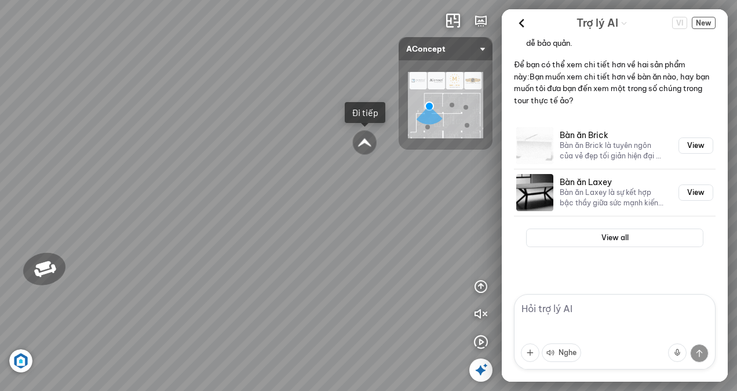
click at [594, 320] on textarea at bounding box center [615, 331] width 202 height 75
type textarea "showroom này ở đâu"
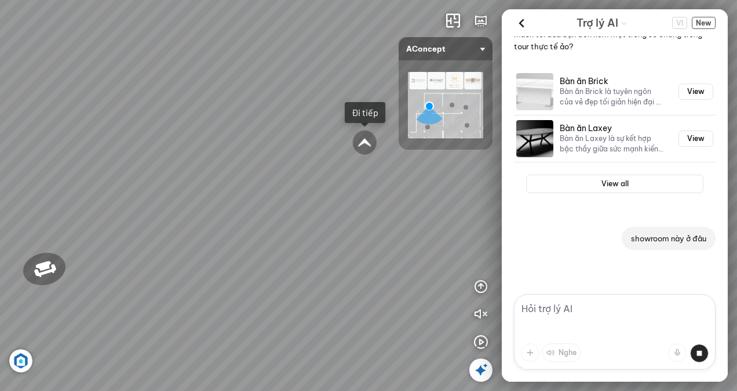
scroll to position [302, 0]
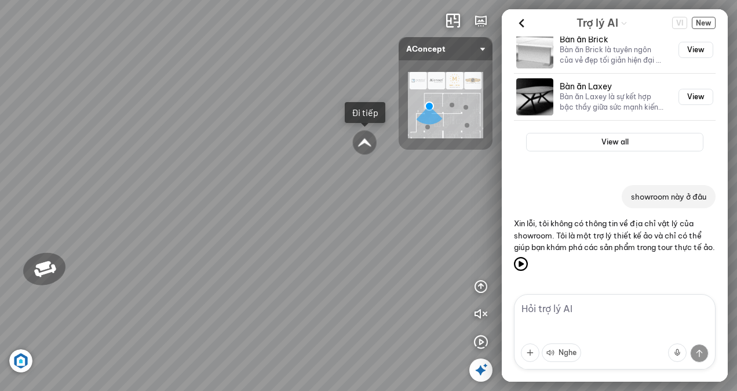
click at [594, 320] on textarea at bounding box center [615, 331] width 202 height 75
type textarea "b"
type textarea "bàn dài 2m"
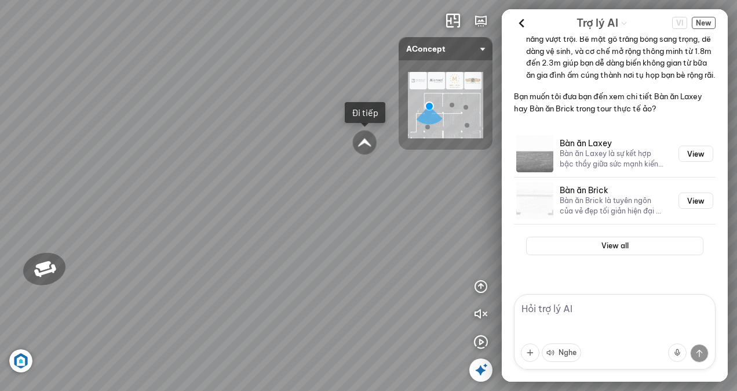
scroll to position [960, 0]
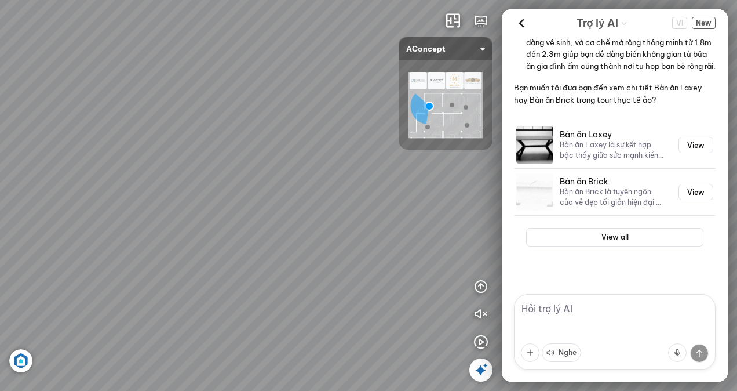
drag, startPoint x: 319, startPoint y: 229, endPoint x: 59, endPoint y: 238, distance: 259.8
click at [59, 238] on div "Tủ đầu giường Florence 3.000.000 VND Bàn Cafe Cadiz 5.500.000 VND Sofa 3 chỗ Su…" at bounding box center [368, 195] width 737 height 391
drag, startPoint x: 180, startPoint y: 238, endPoint x: 41, endPoint y: 251, distance: 139.8
click at [63, 256] on div "Tủ đầu giường Florence 3.000.000 VND Bàn Cafe Cadiz 5.500.000 VND Sofa 3 chỗ Su…" at bounding box center [368, 195] width 737 height 391
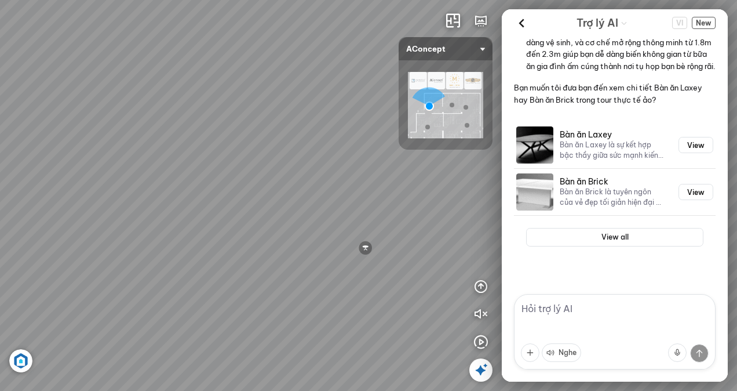
drag, startPoint x: 283, startPoint y: 249, endPoint x: 54, endPoint y: 240, distance: 229.6
click at [54, 240] on div "Tủ đầu giường Florence 3.000.000 VND Bàn Cafe Cadiz 5.500.000 VND Sofa 3 chỗ Su…" at bounding box center [368, 195] width 737 height 391
